Goal: Information Seeking & Learning: Learn about a topic

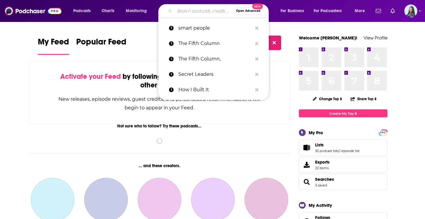
click at [185, 11] on input "Search podcasts, credits, & more..." at bounding box center [204, 10] width 59 height 9
paste input "The Fifth Column"
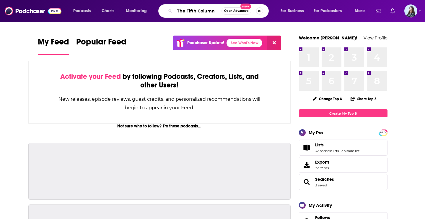
type input "The Fifth Column"
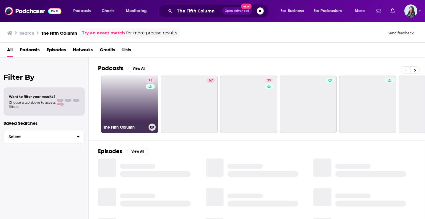
click at [138, 97] on link "71 The Fifth Column" at bounding box center [129, 103] width 57 height 57
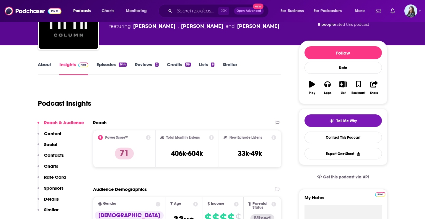
scroll to position [56, 0]
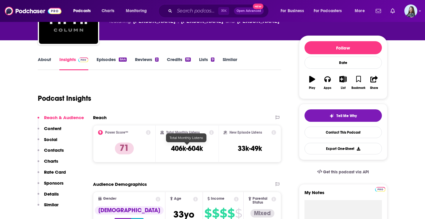
click at [185, 148] on h3 "406k-604k" at bounding box center [187, 148] width 32 height 9
copy div "406k-604k"
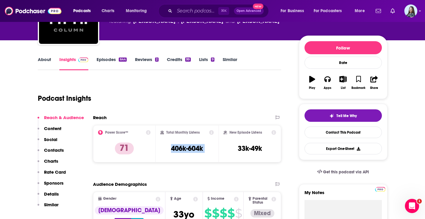
scroll to position [0, 0]
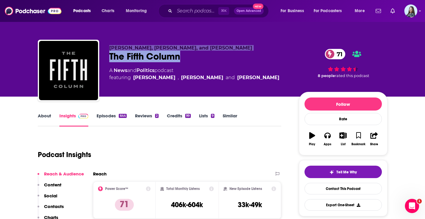
drag, startPoint x: 185, startPoint y: 58, endPoint x: 109, endPoint y: 45, distance: 76.5
click at [109, 45] on div "[PERSON_NAME], [PERSON_NAME], and [PERSON_NAME] The Fifth Column 71 A News and …" at bounding box center [199, 68] width 180 height 47
copy div "[PERSON_NAME], [PERSON_NAME], and [PERSON_NAME] The Fifth Column"
click at [39, 114] on link "About" at bounding box center [44, 120] width 13 height 14
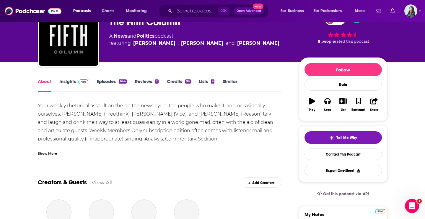
scroll to position [37, 0]
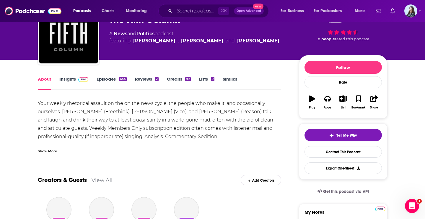
click at [49, 151] on div "Show More" at bounding box center [47, 151] width 19 height 6
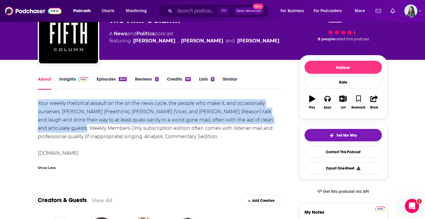
drag, startPoint x: 78, startPoint y: 129, endPoint x: 25, endPoint y: 102, distance: 59.8
copy div "Your weekly rhetorical assault on the on the news cycle, the people who make it…"
click at [73, 79] on link "Insights" at bounding box center [73, 83] width 29 height 14
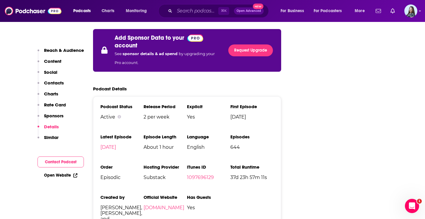
scroll to position [1074, 0]
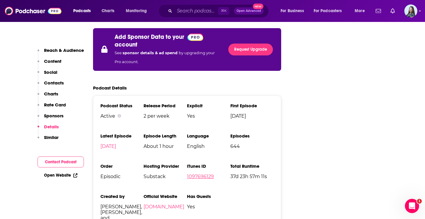
click at [203, 173] on link "1097696129" at bounding box center [200, 176] width 27 height 6
